Goal: Information Seeking & Learning: Learn about a topic

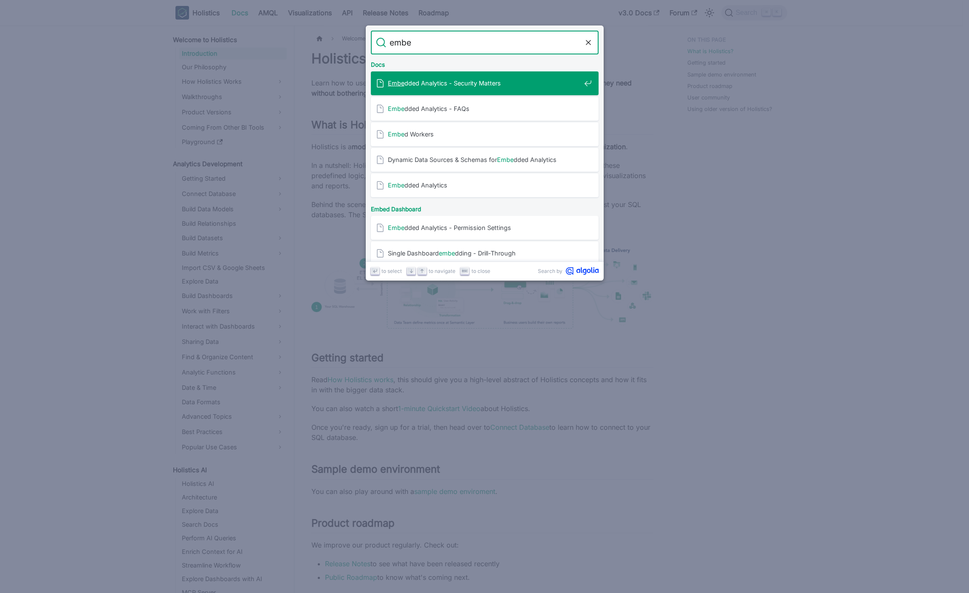
type input "embed"
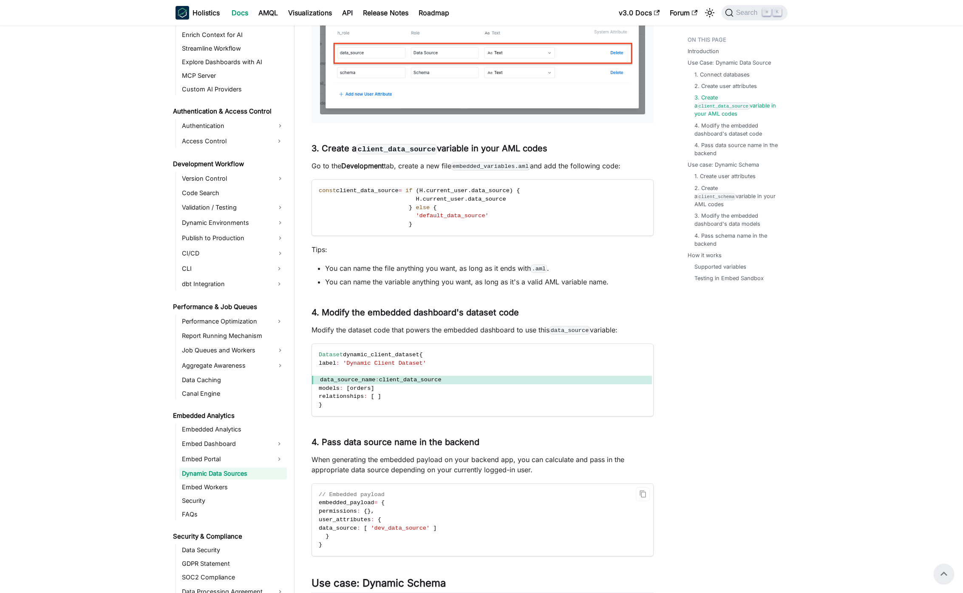
scroll to position [590, 0]
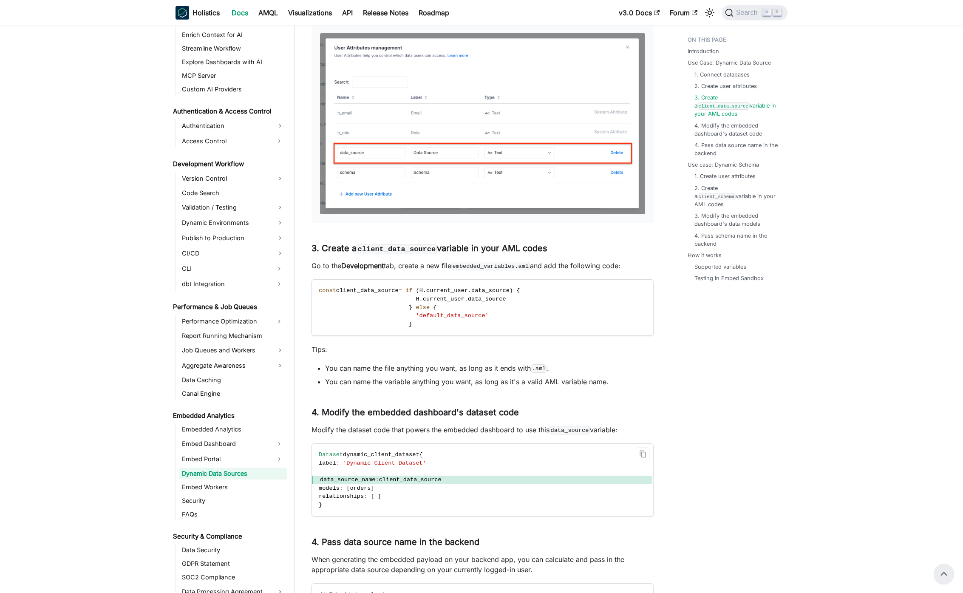
click at [334, 468] on code "Dataset dynamic_client_dataset { label : 'Dynamic Client Dataset' data_source_n…" at bounding box center [482, 480] width 340 height 72
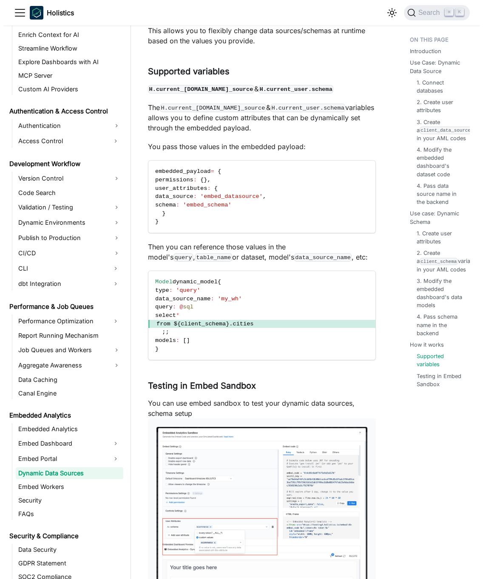
scroll to position [2061, 0]
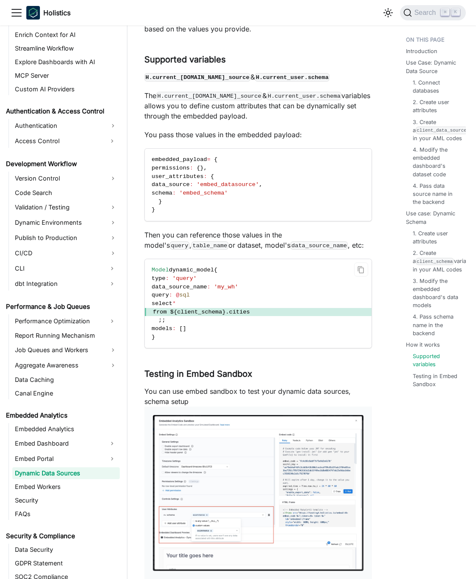
click at [338, 308] on span "from $ { client_schema } . cities" at bounding box center [258, 312] width 227 height 9
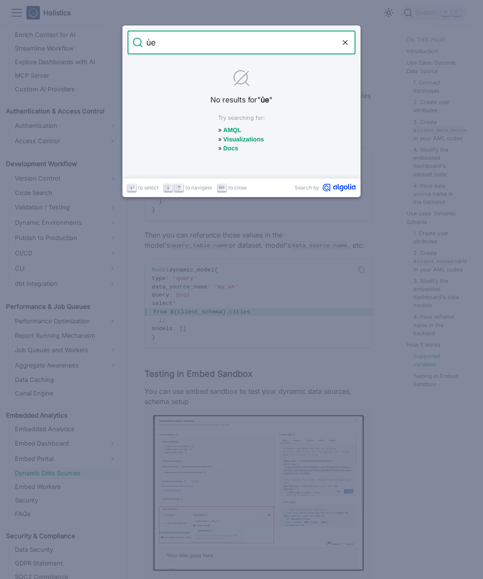
type input "ủ"
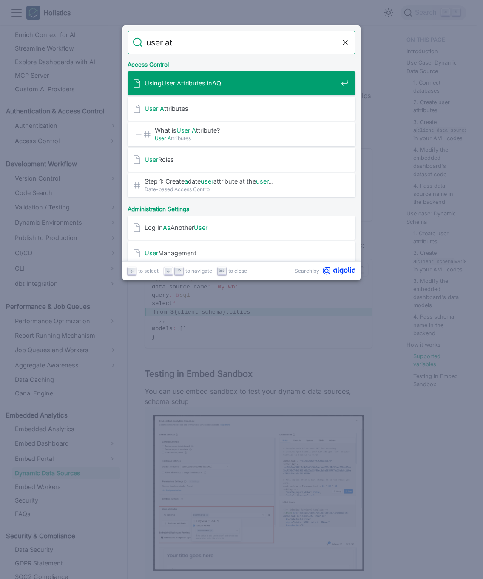
type input "user att"
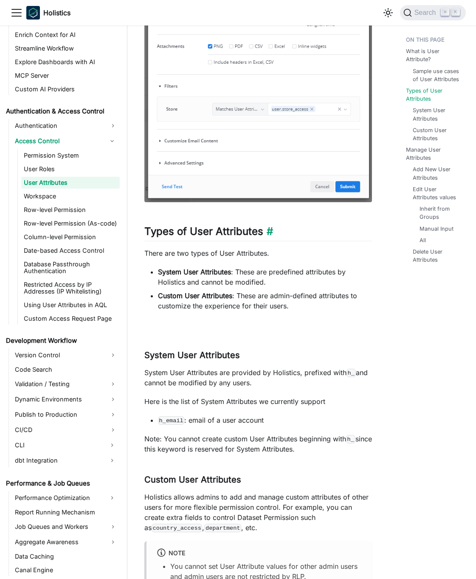
scroll to position [963, 0]
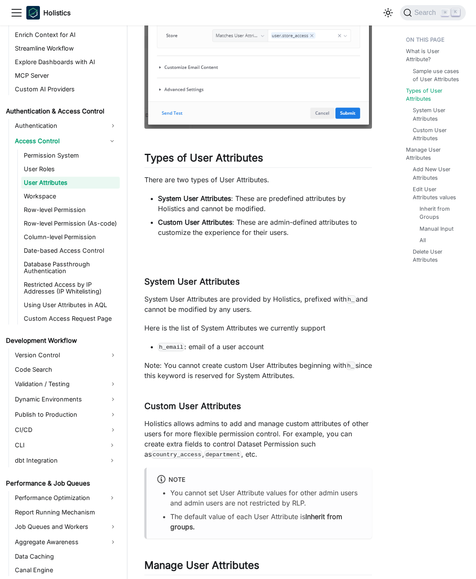
click at [361, 374] on p "Note: You cannot create custom User Attributes beginning with h_ since this key…" at bounding box center [259, 370] width 228 height 20
